Goal: Task Accomplishment & Management: Use online tool/utility

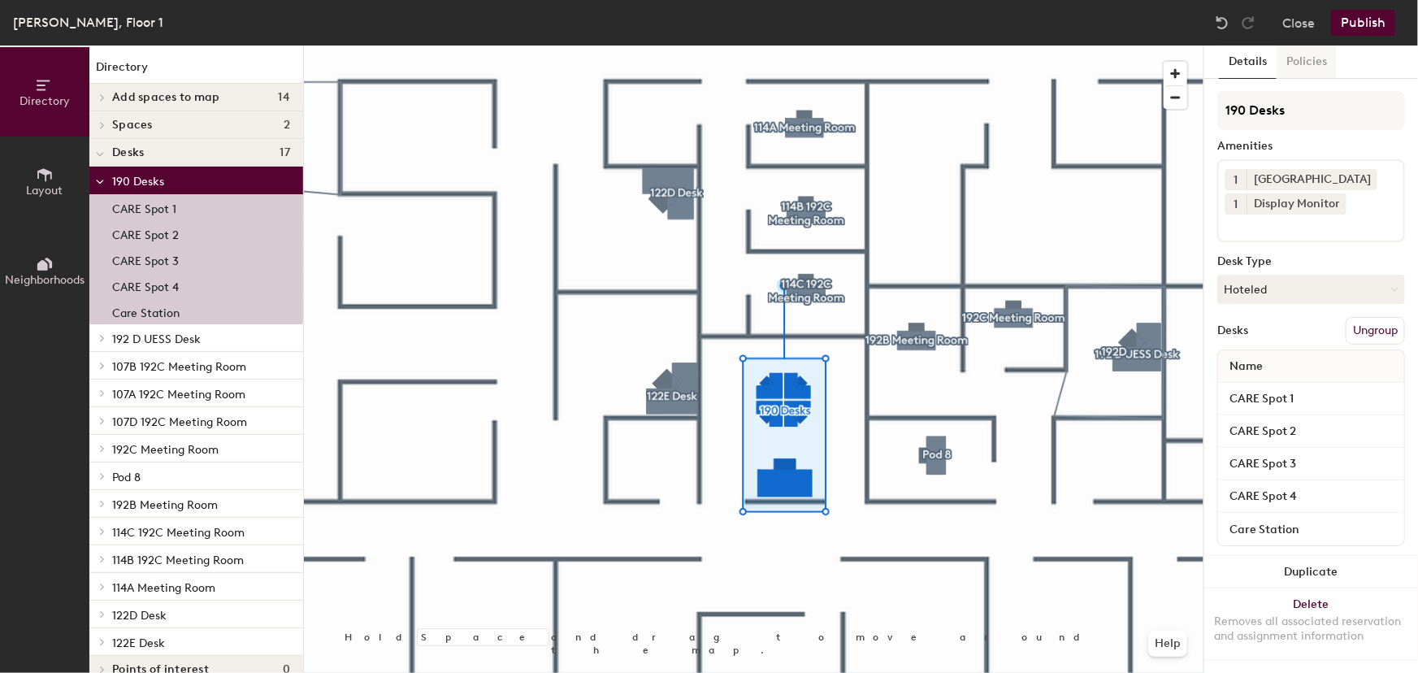
click at [1302, 65] on button "Policies" at bounding box center [1307, 62] width 60 height 33
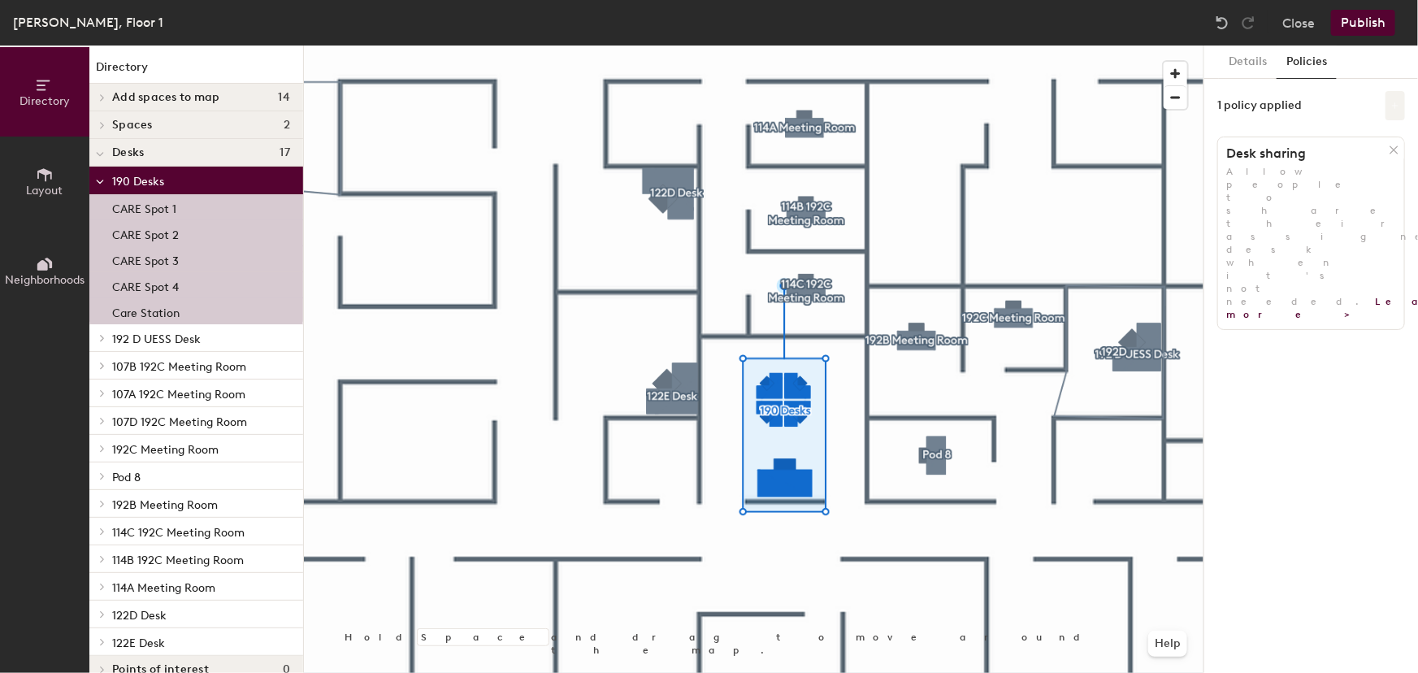
click at [1395, 102] on icon at bounding box center [1395, 105] width 7 height 7
click at [1252, 65] on button "Details" at bounding box center [1248, 62] width 58 height 33
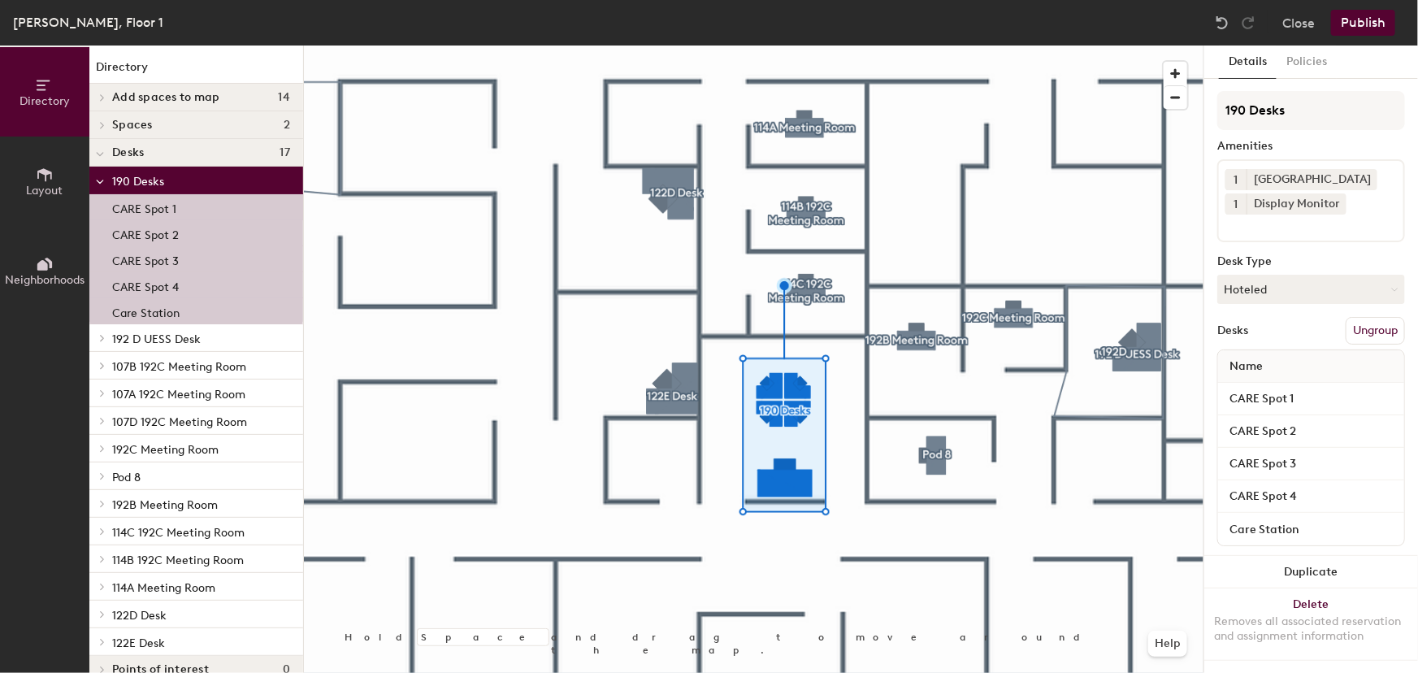
click at [174, 210] on p "CARE Spot 1" at bounding box center [144, 206] width 64 height 19
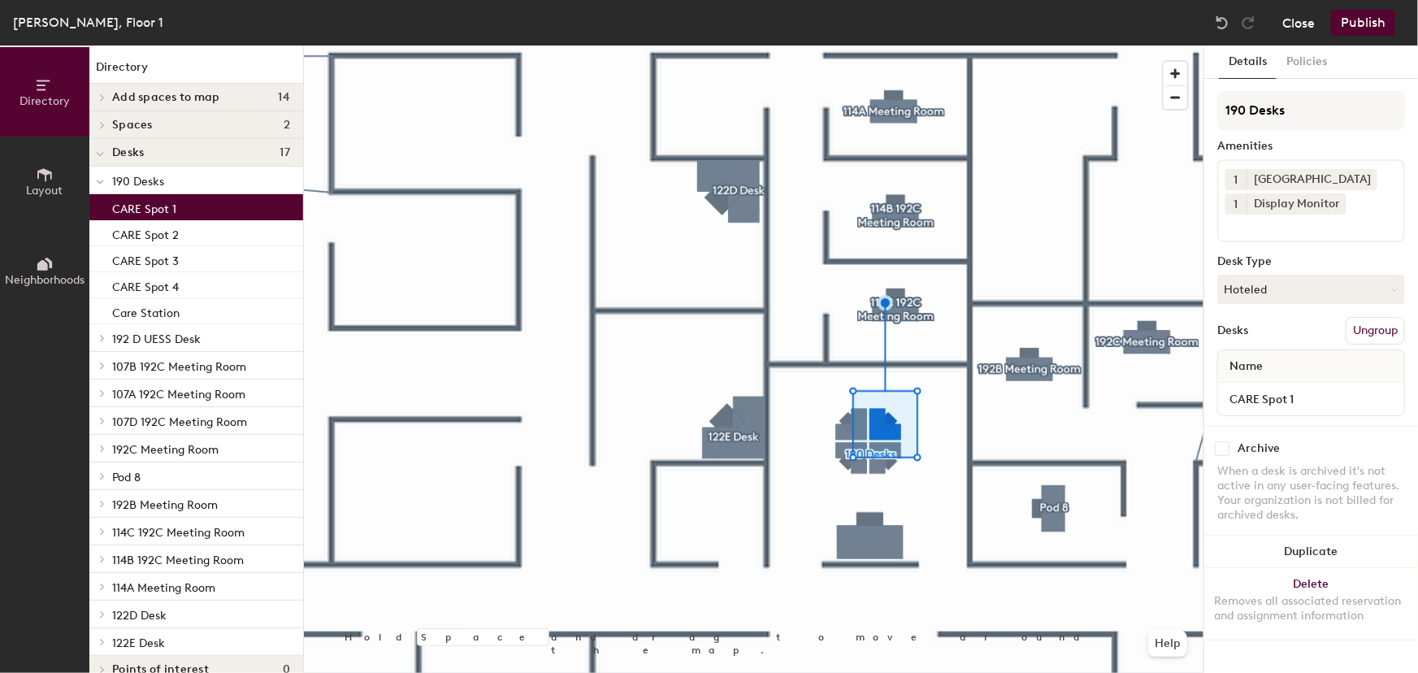
click at [1293, 29] on button "Close" at bounding box center [1298, 23] width 33 height 26
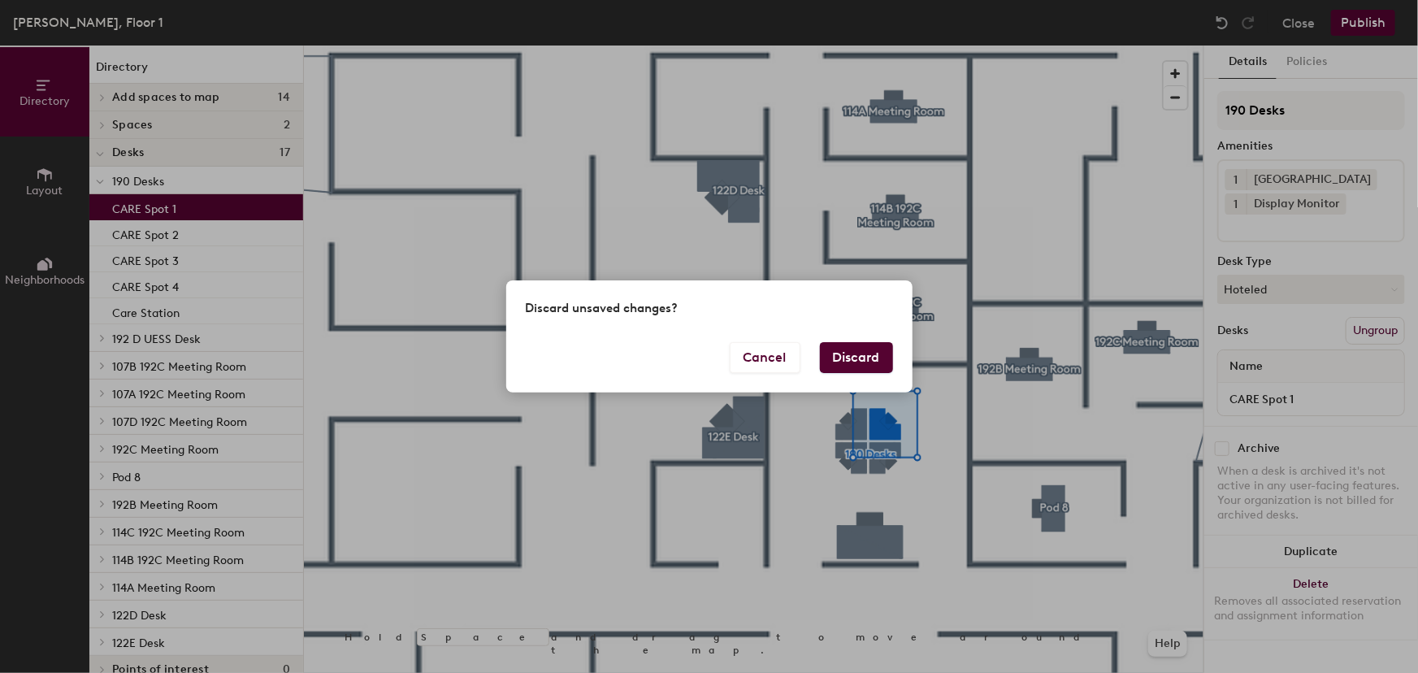
click at [857, 357] on button "Discard" at bounding box center [856, 357] width 73 height 31
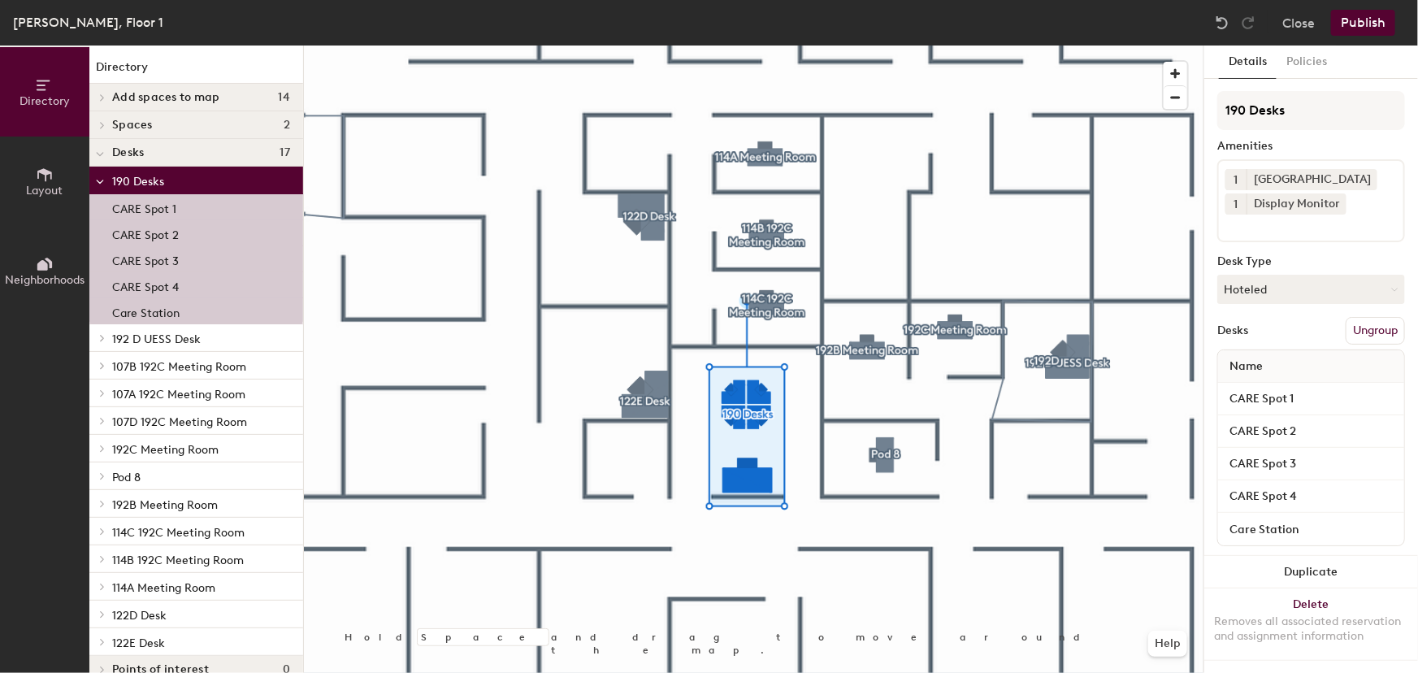
click at [40, 190] on span "Layout" at bounding box center [45, 191] width 37 height 14
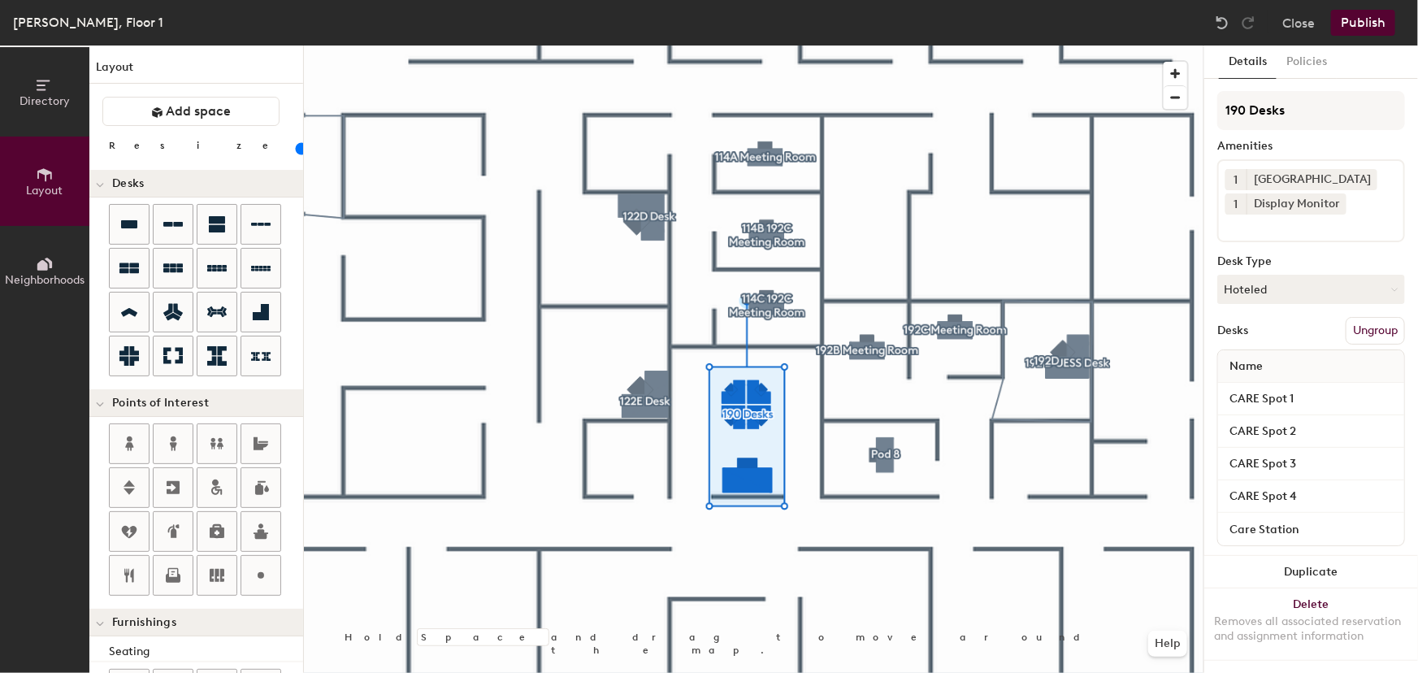
click at [43, 263] on icon at bounding box center [42, 265] width 11 height 11
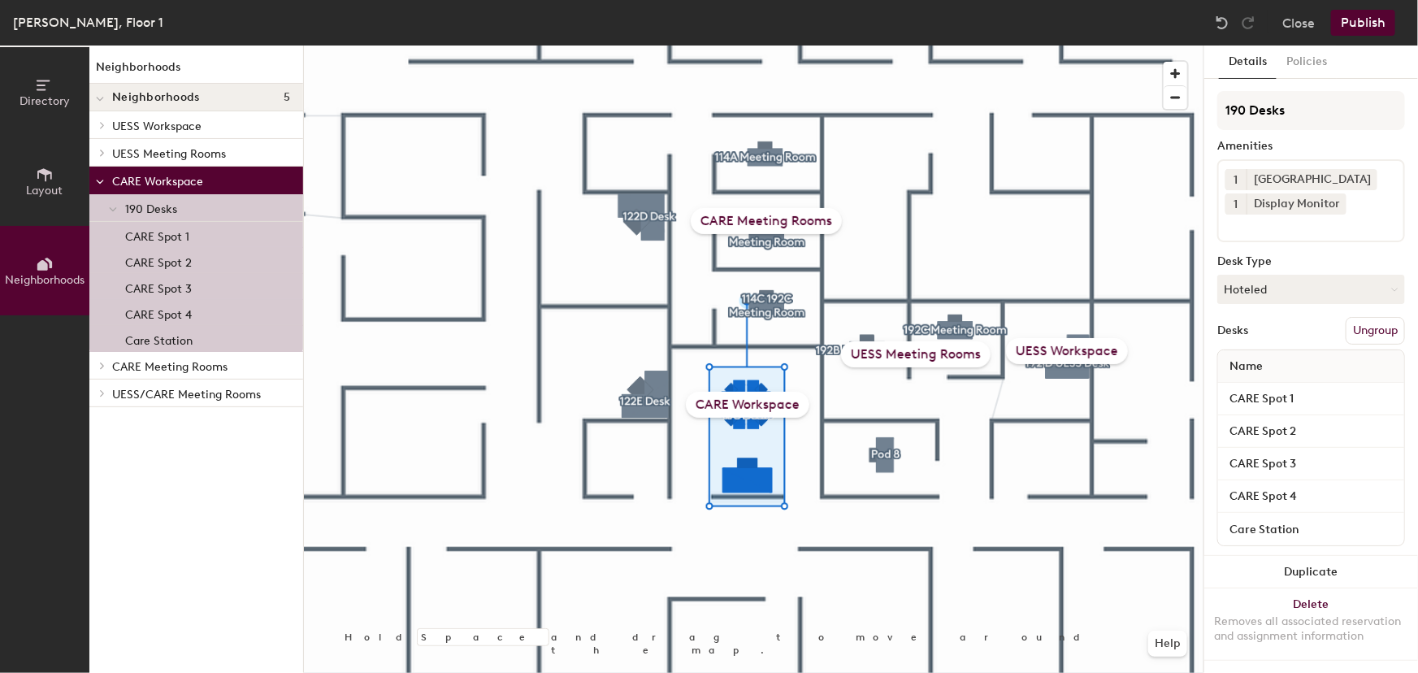
click at [755, 410] on div "CARE Workspace" at bounding box center [748, 405] width 124 height 26
click at [1386, 398] on input "CARE Spot 1" at bounding box center [1311, 399] width 180 height 23
click at [1308, 367] on div "Name" at bounding box center [1311, 366] width 186 height 33
click at [1308, 63] on button "Policies" at bounding box center [1307, 62] width 60 height 33
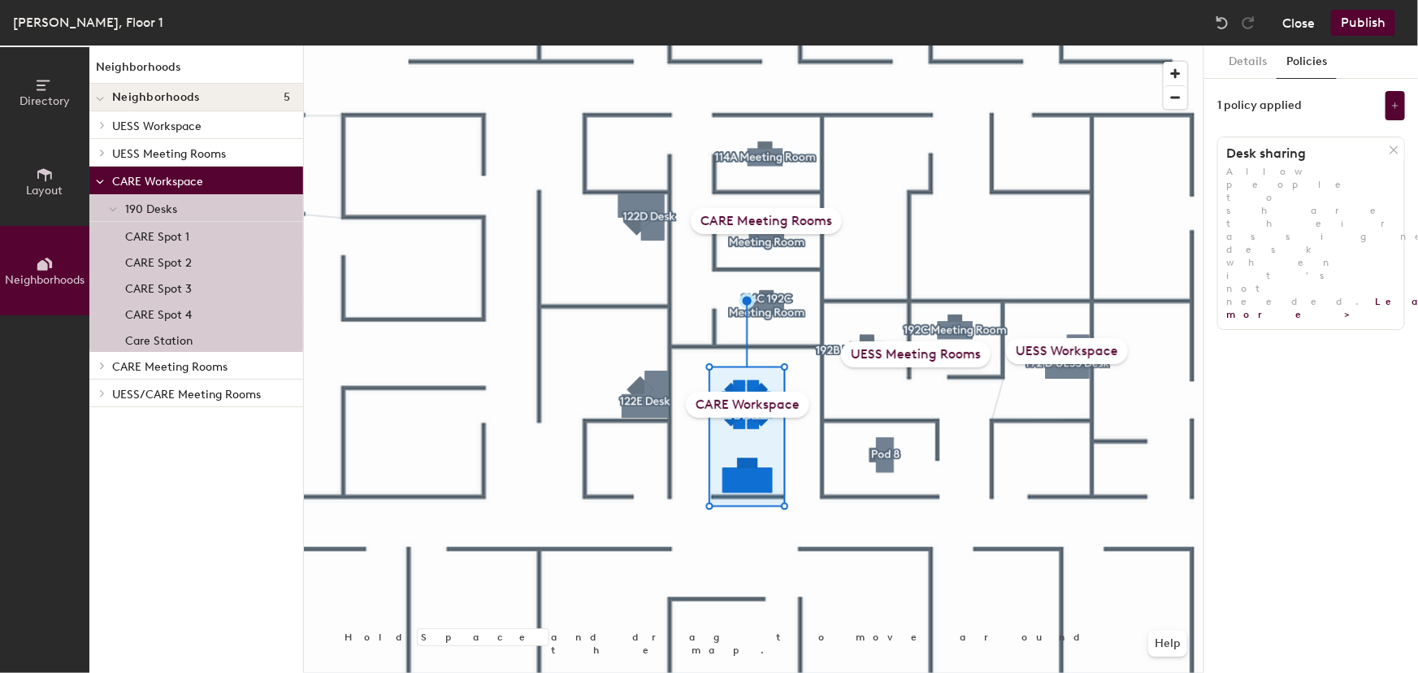
click at [1302, 33] on button "Close" at bounding box center [1298, 23] width 33 height 26
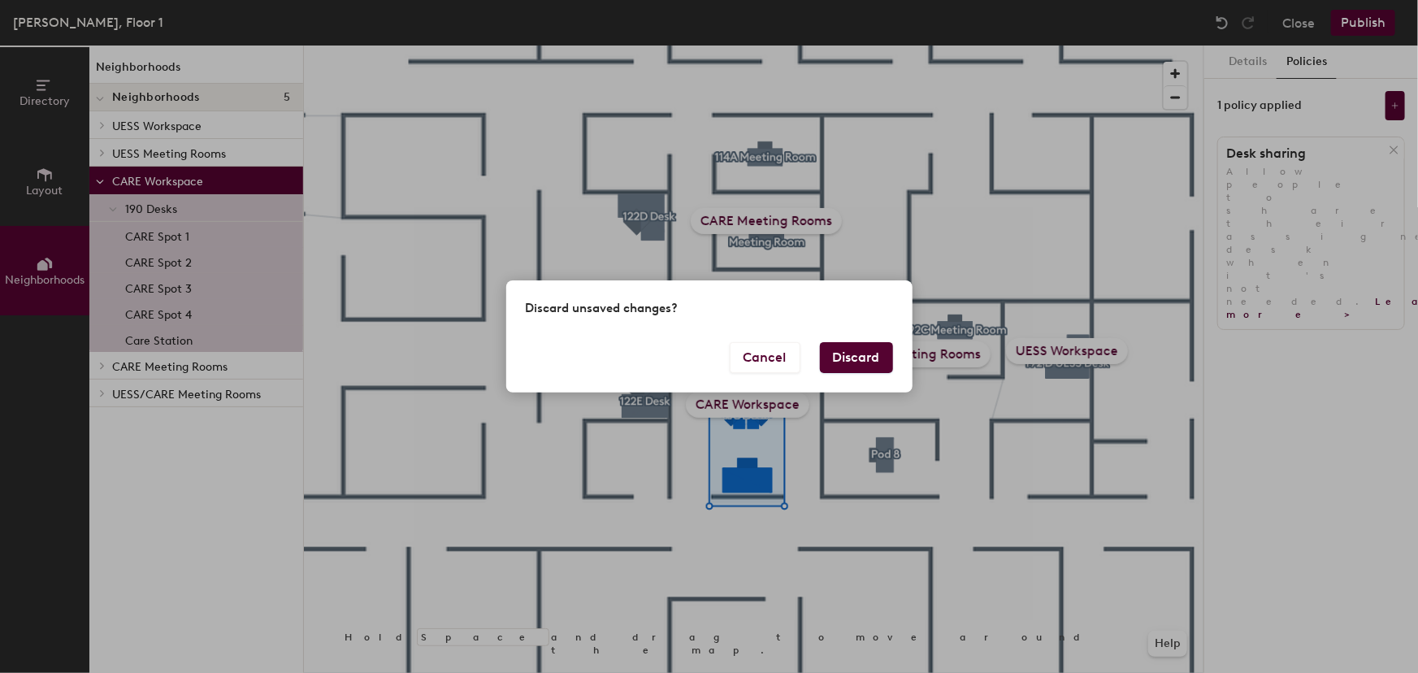
click at [836, 357] on button "Discard" at bounding box center [856, 357] width 73 height 31
